Goal: Transaction & Acquisition: Download file/media

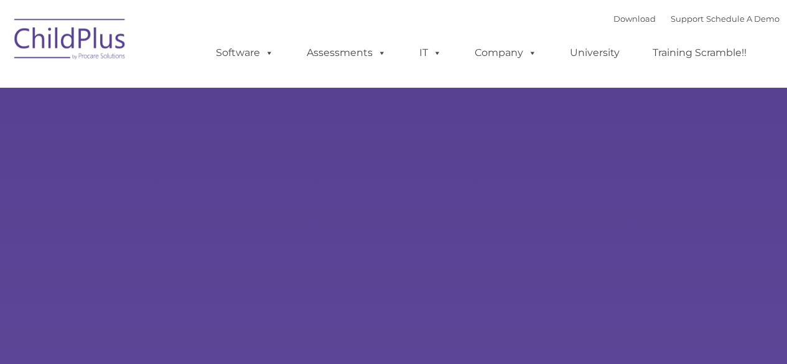
select select "MEDIUM"
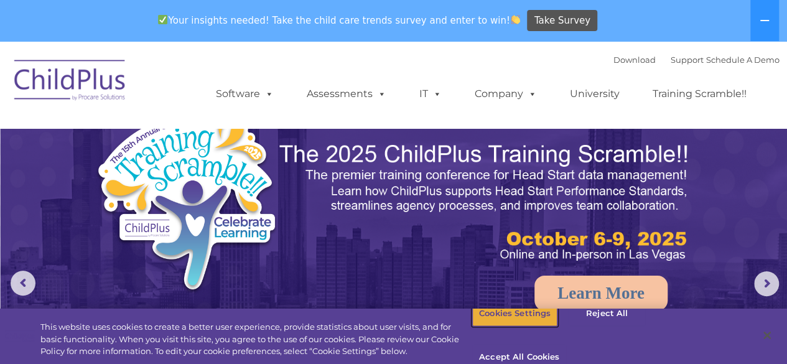
click at [524, 327] on button "Cookies Settings" at bounding box center [514, 314] width 85 height 26
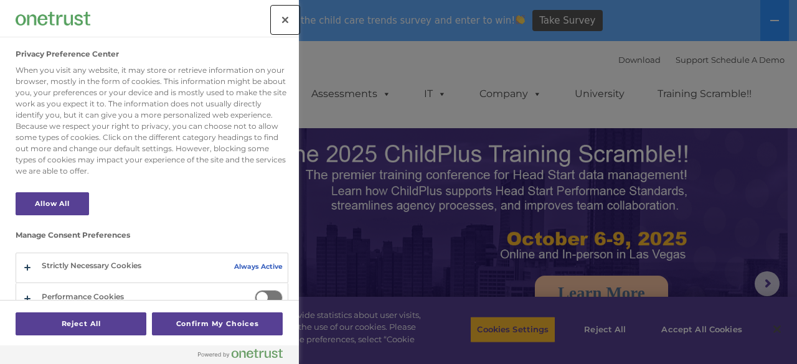
click at [276, 21] on button "Close" at bounding box center [284, 19] width 27 height 27
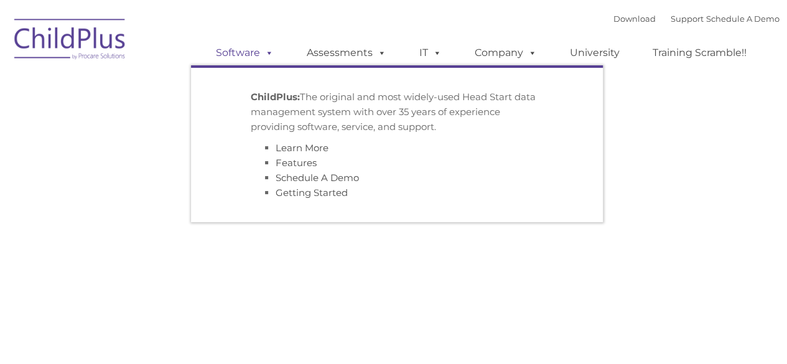
type input ""
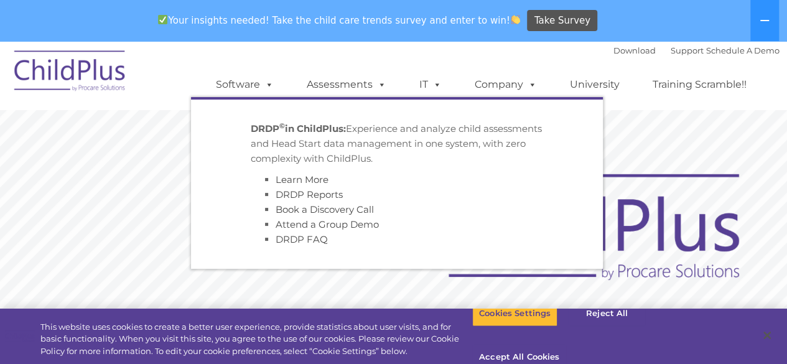
drag, startPoint x: 283, startPoint y: 42, endPoint x: 257, endPoint y: 62, distance: 32.4
click at [282, 42] on div "Download Support | Schedule A Demo  MENU MENU Software ChildPlus: The original…" at bounding box center [485, 75] width 589 height 68
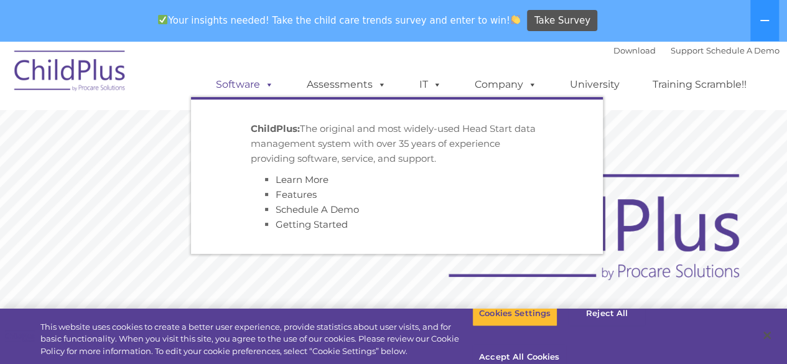
click at [268, 83] on span at bounding box center [267, 84] width 14 height 12
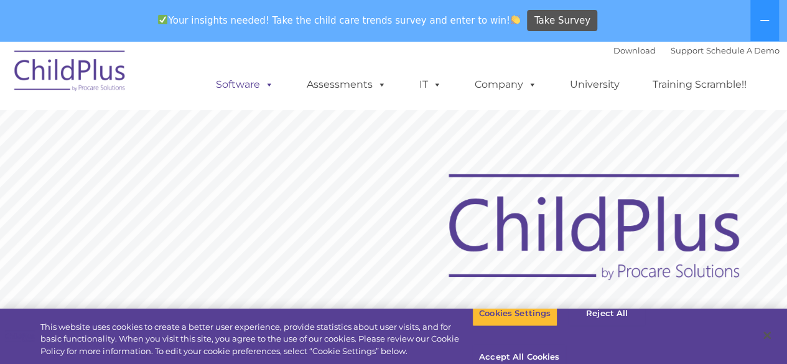
click at [273, 90] on span at bounding box center [267, 84] width 14 height 12
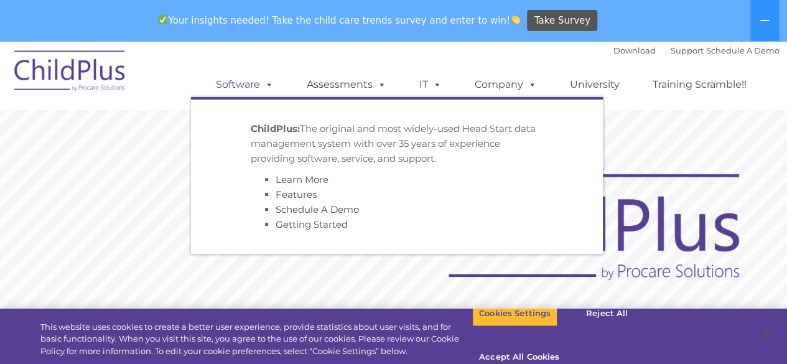
click at [271, 87] on span at bounding box center [267, 84] width 14 height 12
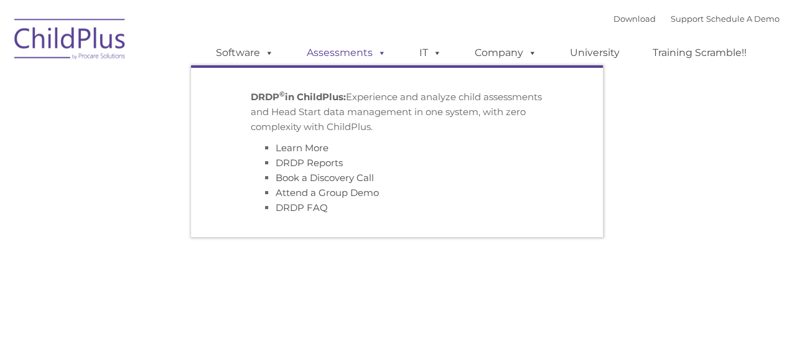
type input ""
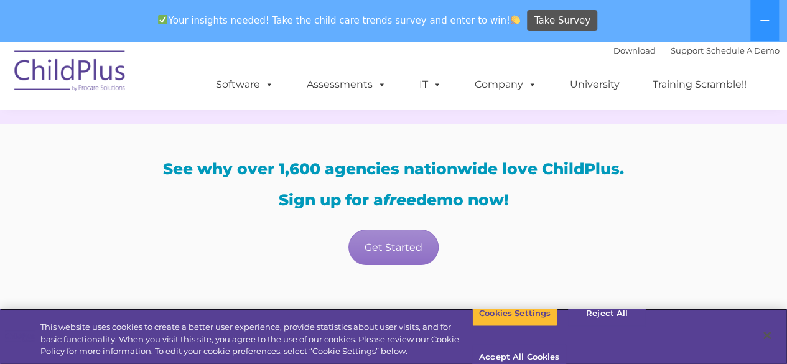
scroll to position [2178, 0]
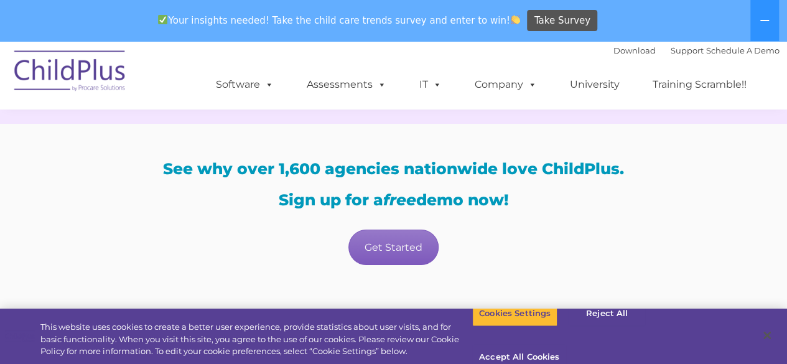
click at [400, 240] on link "Get Started" at bounding box center [394, 247] width 90 height 35
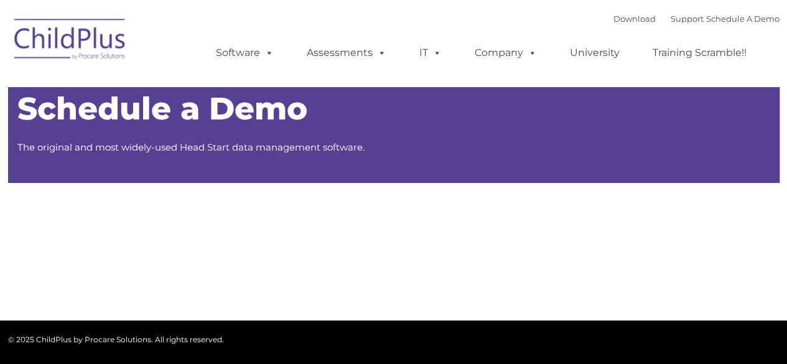
type input ""
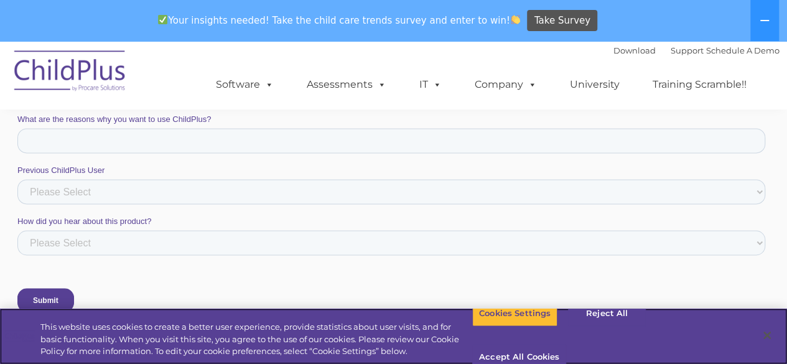
scroll to position [1224, 0]
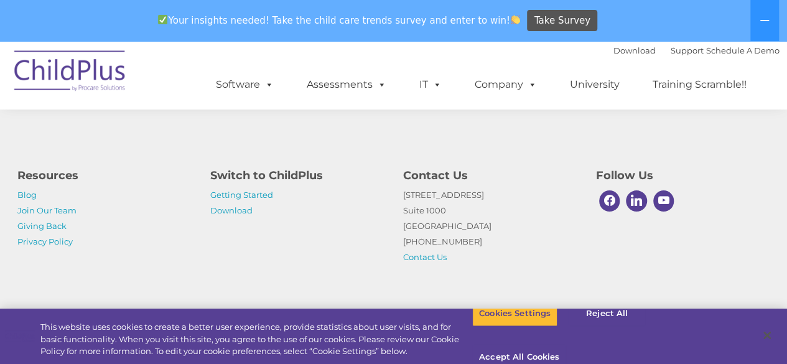
click at [234, 216] on p "Getting Started Download" at bounding box center [297, 202] width 174 height 31
click at [242, 211] on link "Download" at bounding box center [231, 210] width 42 height 10
